Goal: Transaction & Acquisition: Purchase product/service

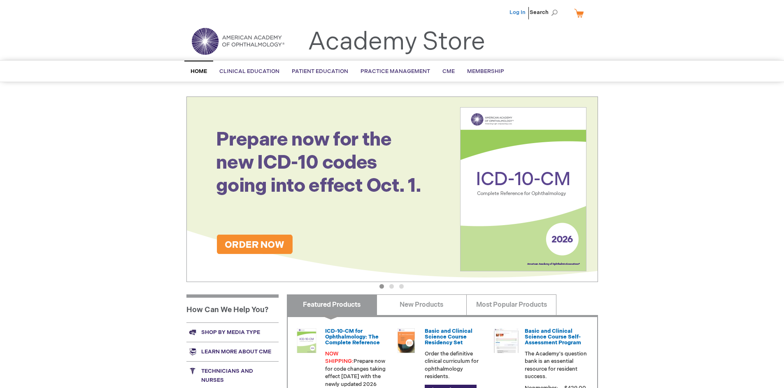
click at [518, 12] on link "Log In" at bounding box center [518, 12] width 16 height 7
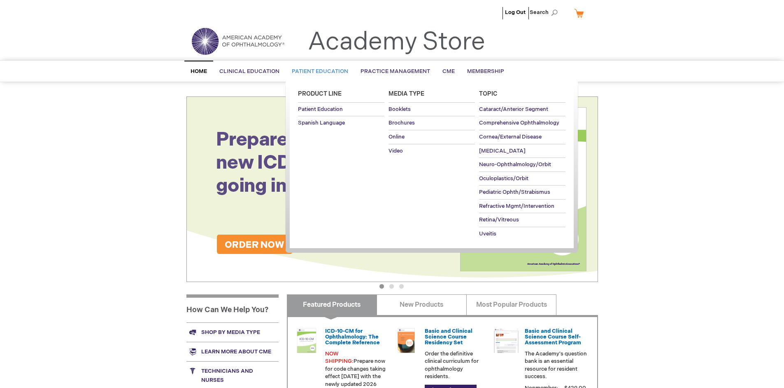
click at [318, 71] on span "Patient Education" at bounding box center [320, 71] width 56 height 7
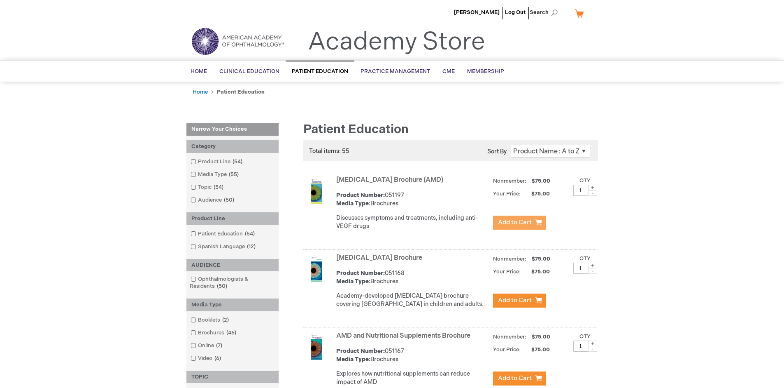
click at [519, 222] on span "Add to Cart" at bounding box center [515, 222] width 34 height 8
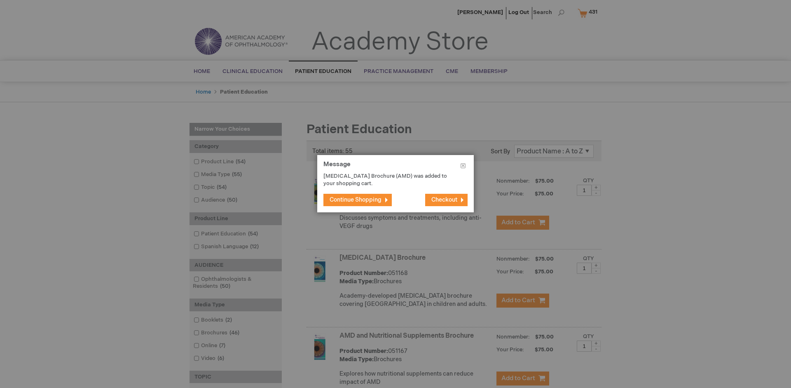
click at [355, 199] on span "Continue Shopping" at bounding box center [355, 199] width 52 height 7
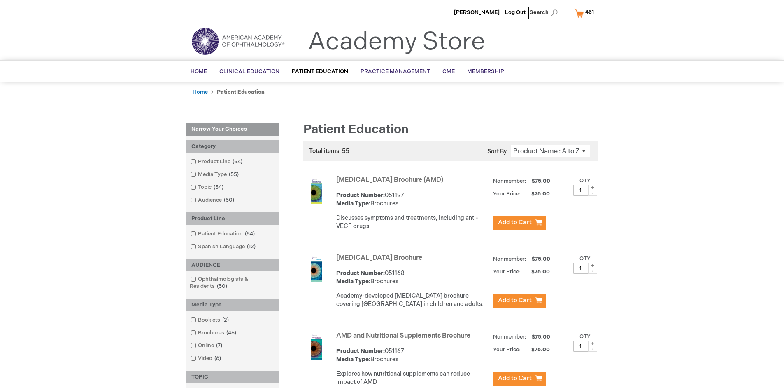
click at [405, 339] on link "AMD and Nutritional Supplements Brochure" at bounding box center [403, 335] width 134 height 8
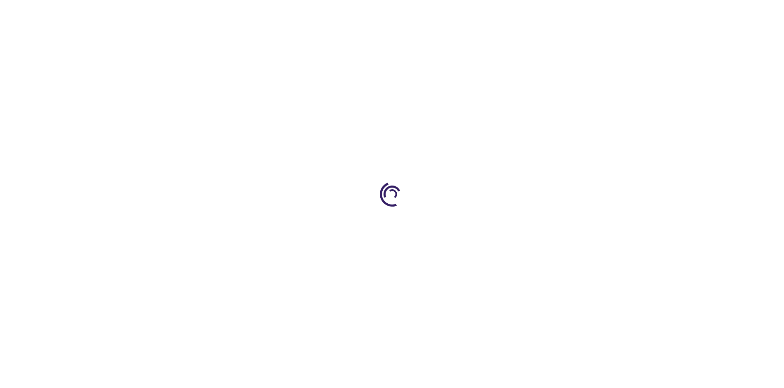
type input "1"
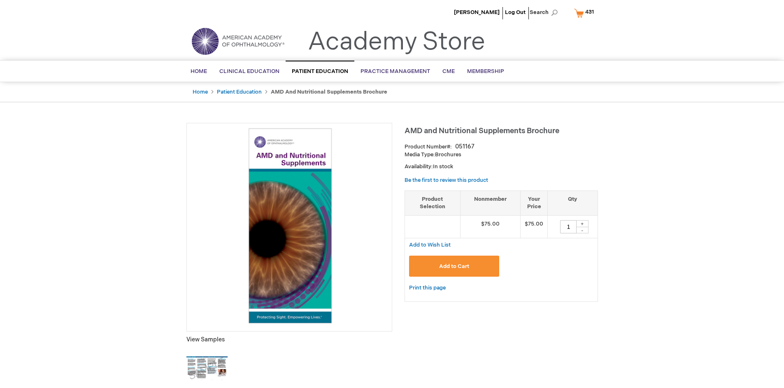
click at [454, 266] on span "Add to Cart" at bounding box center [454, 266] width 30 height 7
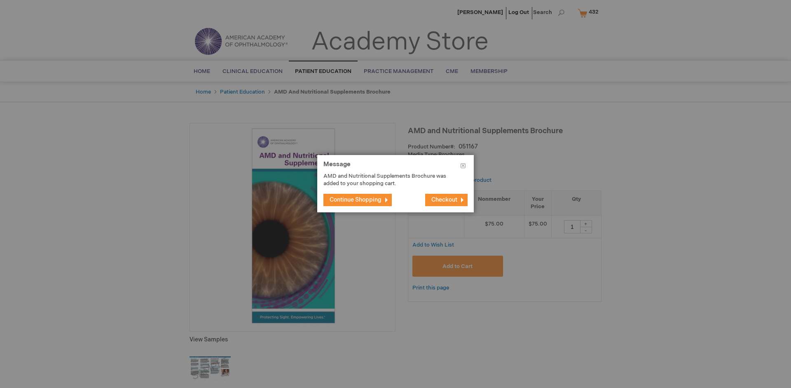
click at [355, 199] on span "Continue Shopping" at bounding box center [355, 199] width 52 height 7
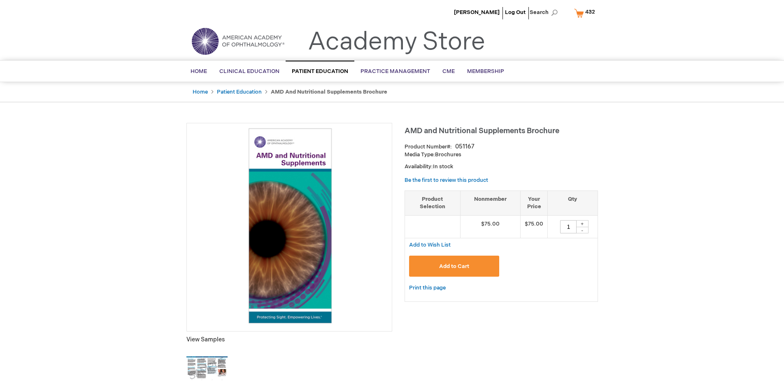
click at [586, 13] on span "432" at bounding box center [591, 12] width 10 height 7
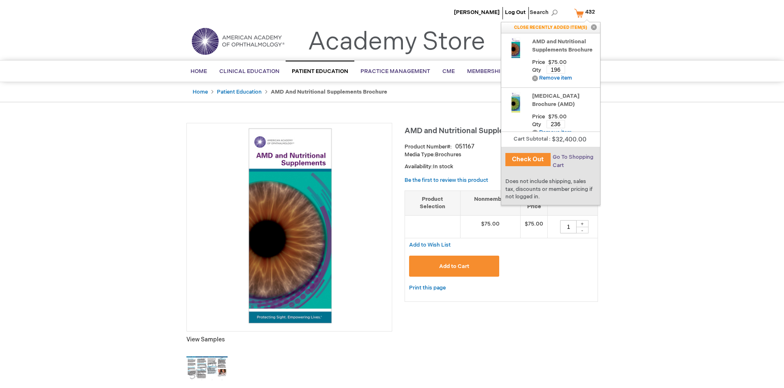
click at [572, 157] on span "Go To Shopping Cart" at bounding box center [573, 161] width 41 height 15
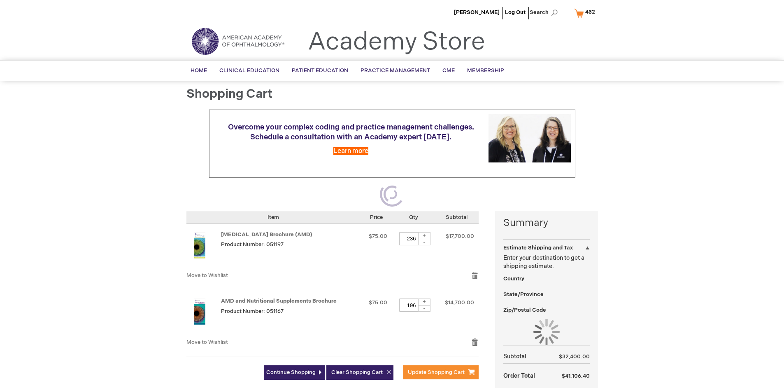
select select "US"
select select "41"
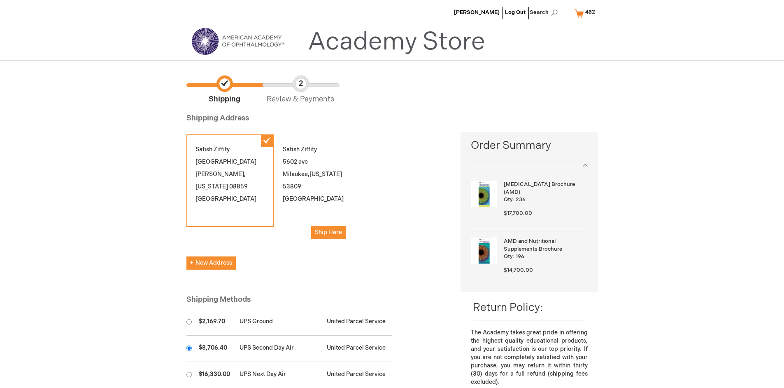
click at [189, 348] on input "radio" at bounding box center [189, 347] width 5 height 5
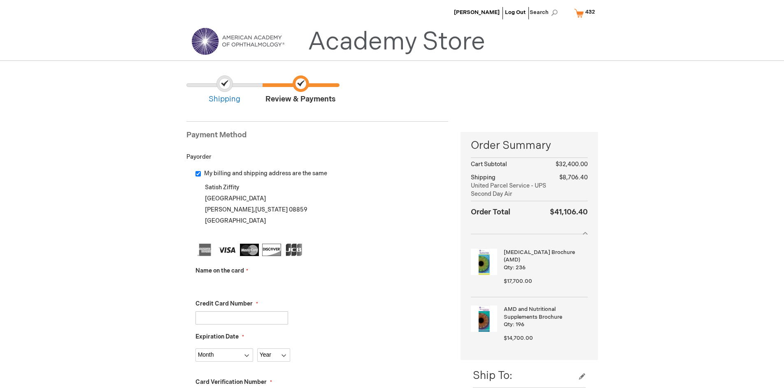
click at [242, 284] on input "Name on the card" at bounding box center [242, 284] width 93 height 13
